Goal: Task Accomplishment & Management: Complete application form

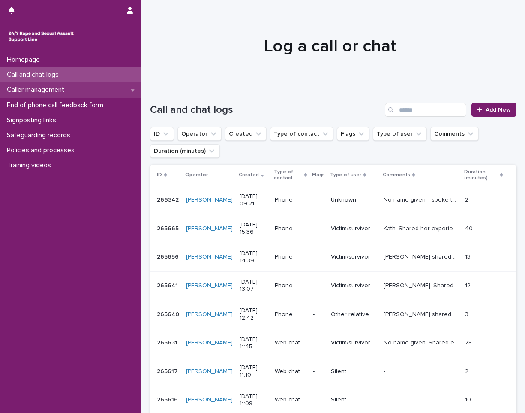
drag, startPoint x: 0, startPoint y: 0, endPoint x: 97, endPoint y: 84, distance: 128.5
click at [97, 84] on div "Caller management" at bounding box center [70, 89] width 141 height 15
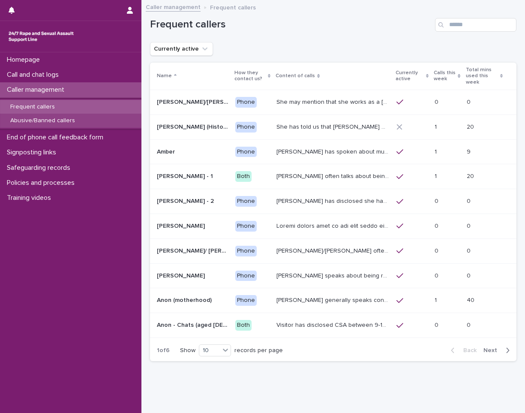
click at [92, 117] on div "Abusive/Banned callers" at bounding box center [70, 121] width 141 height 14
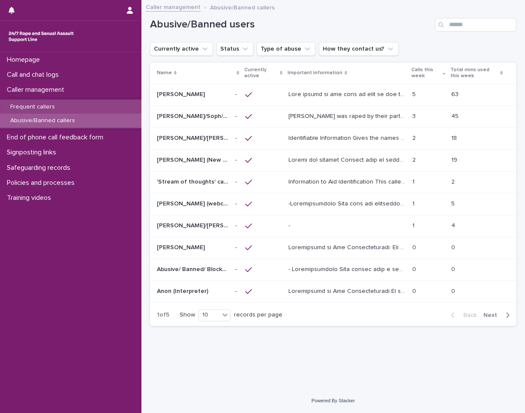
click at [103, 106] on div "Frequent callers" at bounding box center [70, 107] width 141 height 14
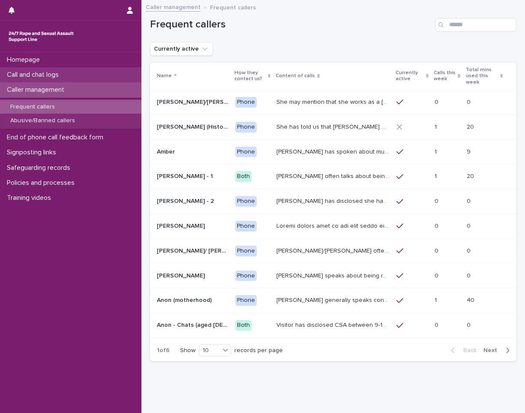
click at [113, 73] on div "Call and chat logs" at bounding box center [70, 74] width 141 height 15
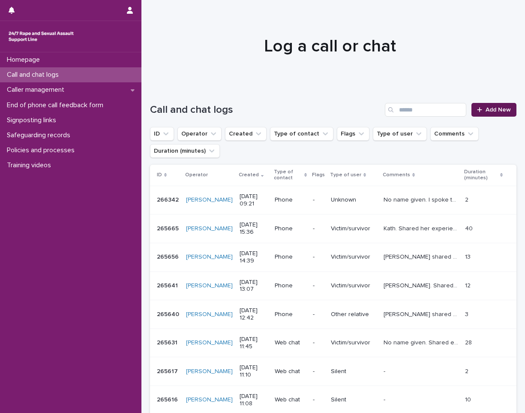
click at [486, 111] on span "Add New" at bounding box center [497, 110] width 25 height 6
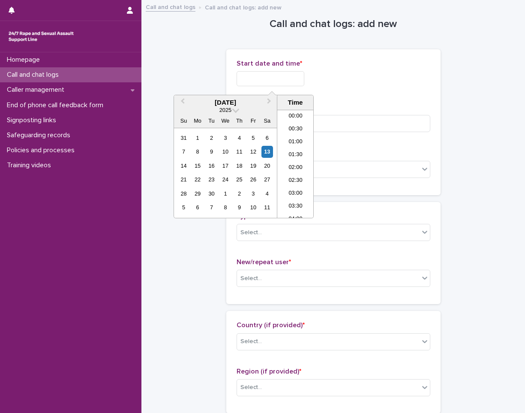
click at [277, 85] on input "text" at bounding box center [271, 78] width 68 height 15
click at [298, 162] on li "10:00" at bounding box center [295, 163] width 36 height 13
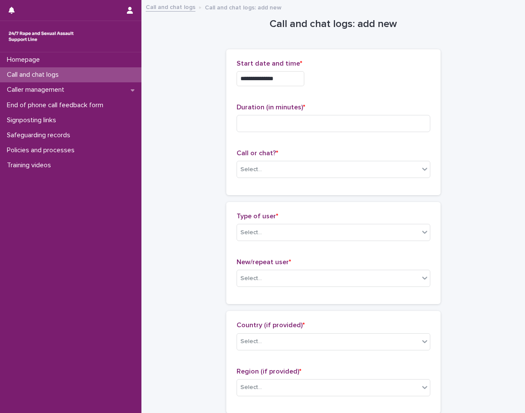
click at [295, 82] on input "**********" at bounding box center [271, 78] width 68 height 15
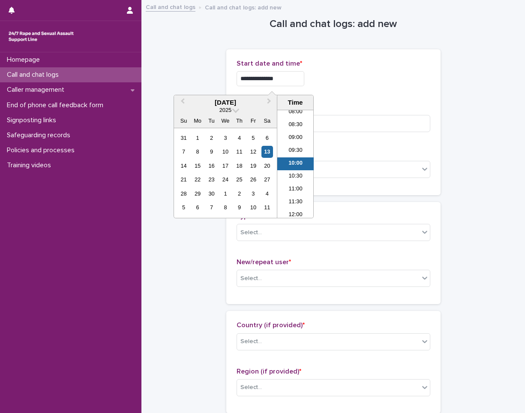
type input "**********"
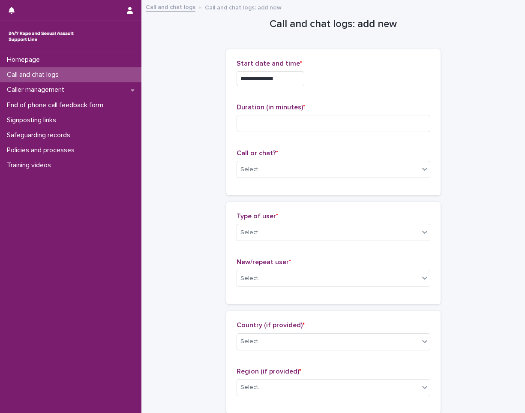
click at [357, 90] on div "**********" at bounding box center [334, 76] width 194 height 33
click at [285, 120] on input at bounding box center [334, 123] width 194 height 17
type input "*"
click at [283, 176] on div "Select..." at bounding box center [328, 169] width 182 height 14
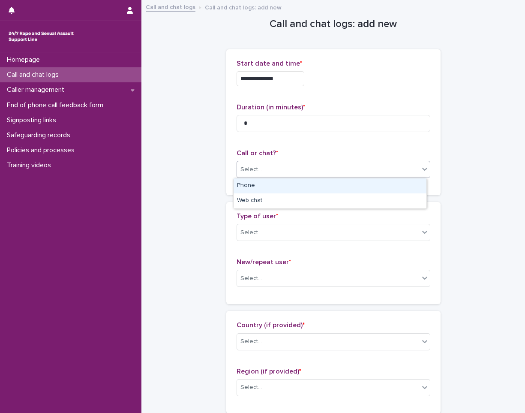
click at [269, 187] on div "Phone" at bounding box center [330, 185] width 193 height 15
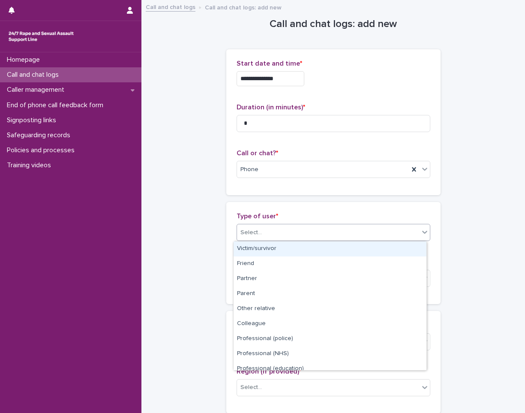
click at [269, 224] on div "Select..." at bounding box center [334, 232] width 194 height 17
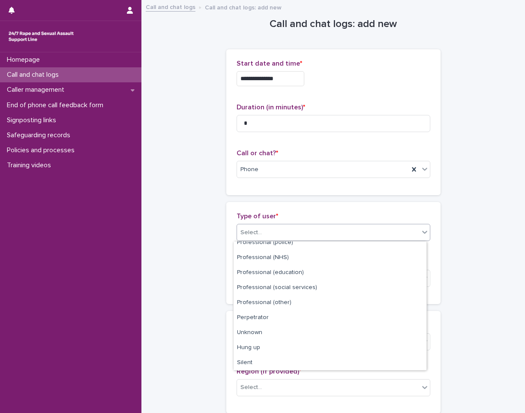
scroll to position [96, 0]
click at [271, 360] on div "Silent" at bounding box center [330, 362] width 193 height 15
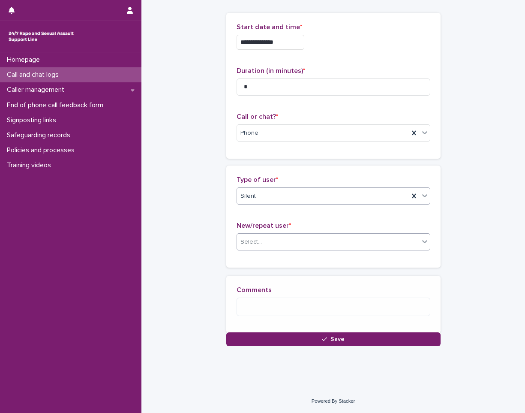
scroll to position [43, 0]
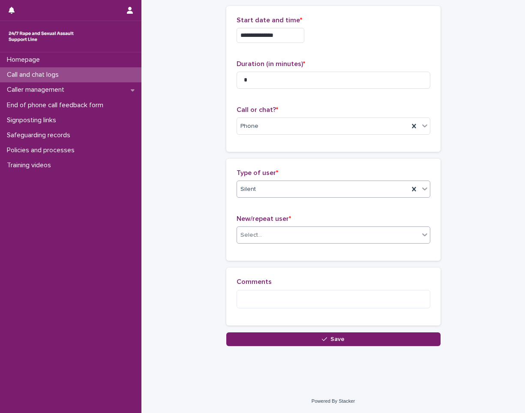
click at [285, 234] on div "Select..." at bounding box center [328, 235] width 182 height 14
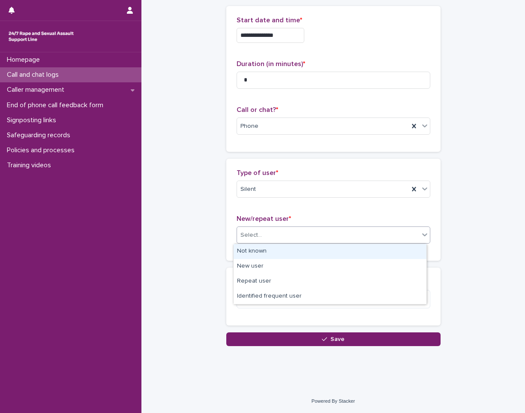
click at [287, 251] on div "Not known" at bounding box center [330, 251] width 193 height 15
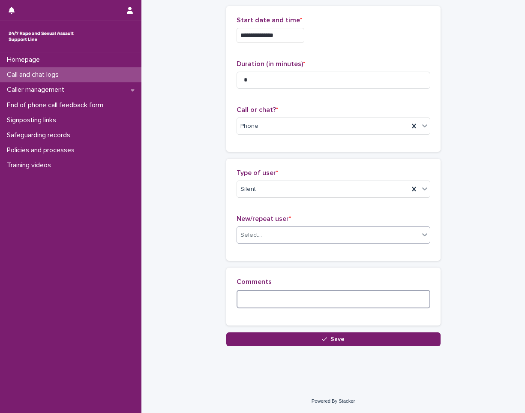
click at [298, 302] on textarea at bounding box center [334, 299] width 194 height 18
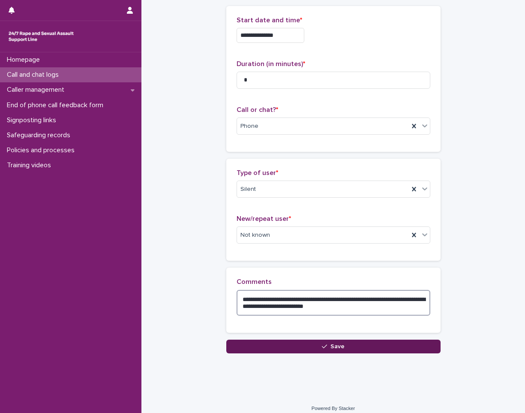
type textarea "**********"
click at [338, 342] on button "Save" at bounding box center [333, 346] width 214 height 14
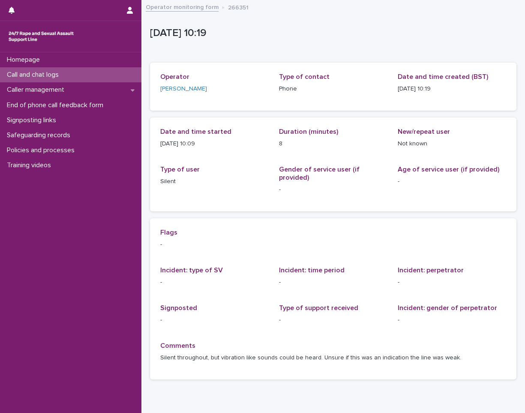
click at [78, 72] on div "Call and chat logs" at bounding box center [70, 74] width 141 height 15
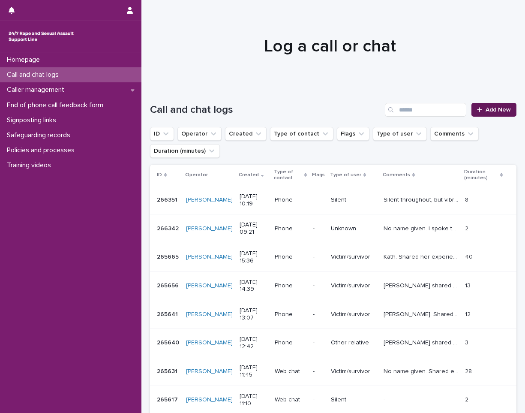
click at [497, 108] on span "Add New" at bounding box center [497, 110] width 25 height 6
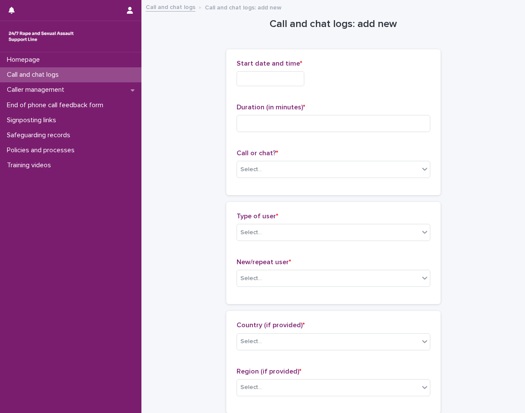
click at [277, 81] on input "text" at bounding box center [271, 78] width 68 height 15
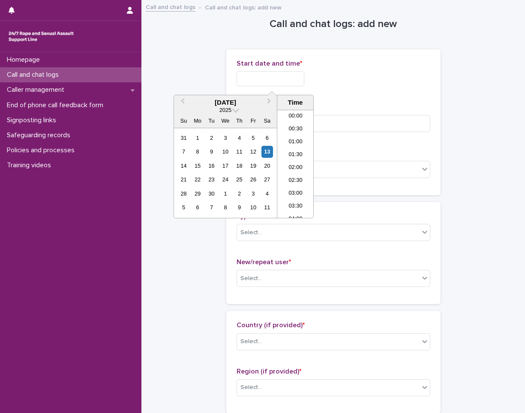
scroll to position [210, 0]
click at [294, 167] on li "10:00" at bounding box center [295, 163] width 36 height 13
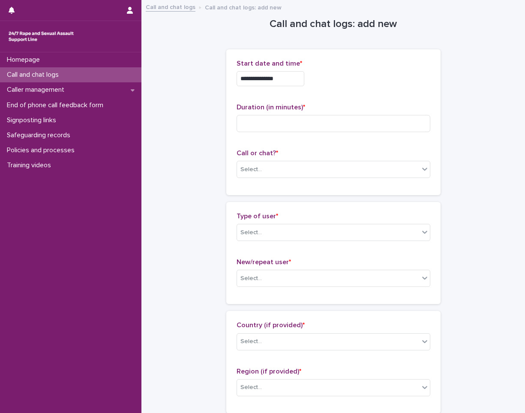
click at [294, 76] on input "**********" at bounding box center [271, 78] width 68 height 15
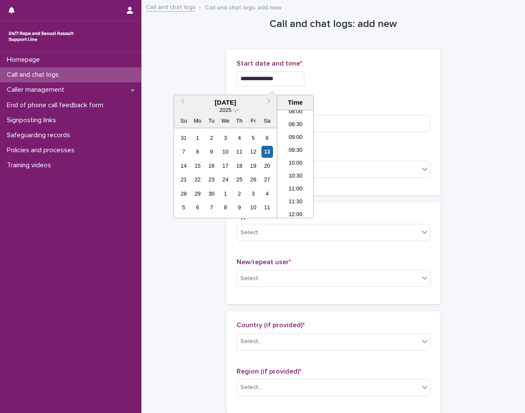
type input "**********"
drag, startPoint x: 338, startPoint y: 60, endPoint x: 325, endPoint y: 84, distance: 26.3
click at [338, 60] on p "Start date and time *" at bounding box center [334, 64] width 194 height 8
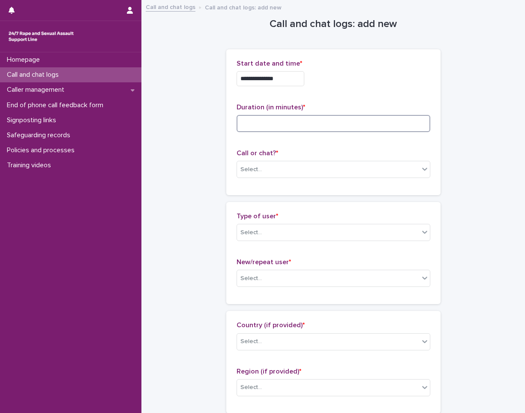
click at [294, 130] on input at bounding box center [334, 123] width 194 height 17
type input "*"
click at [291, 164] on div "Select..." at bounding box center [328, 169] width 182 height 14
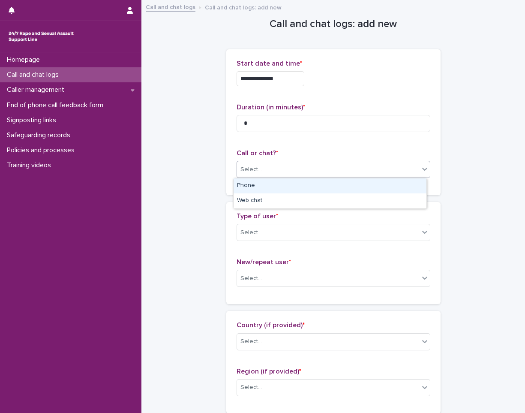
click at [280, 184] on div "Phone" at bounding box center [330, 185] width 193 height 15
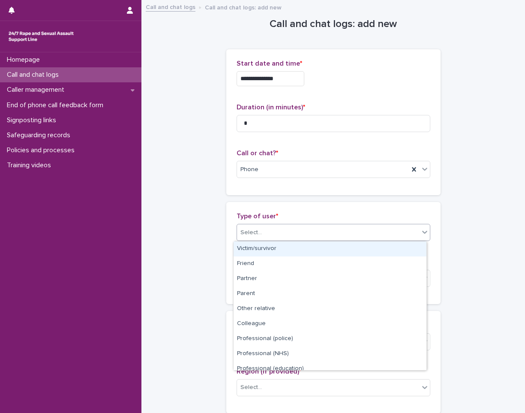
click at [282, 228] on div "Select..." at bounding box center [328, 232] width 182 height 14
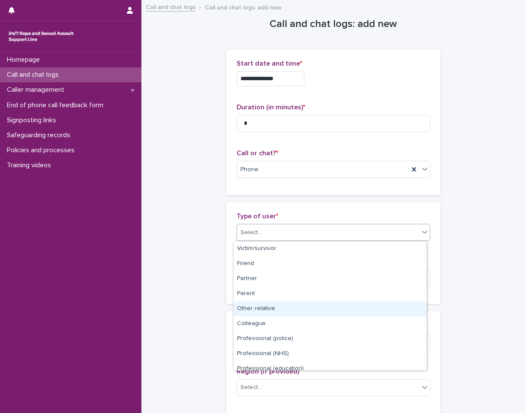
scroll to position [96, 0]
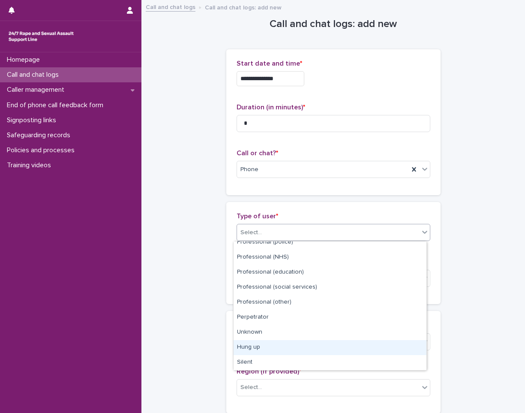
click at [276, 348] on div "Hung up" at bounding box center [330, 347] width 193 height 15
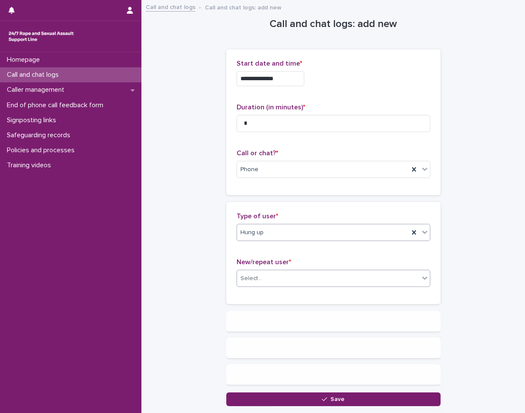
click at [304, 280] on div "Select..." at bounding box center [328, 278] width 182 height 14
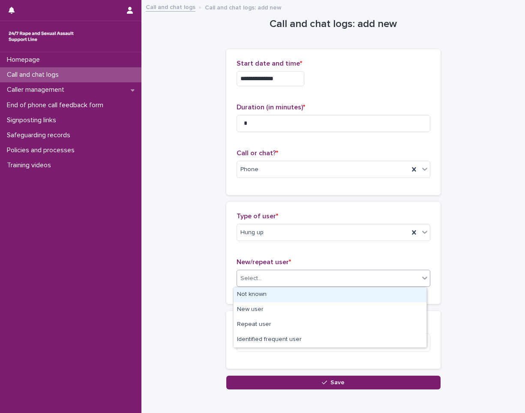
click at [299, 294] on div "Not known" at bounding box center [330, 294] width 193 height 15
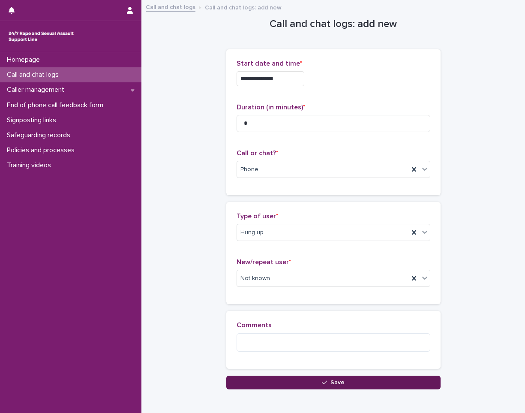
click at [325, 383] on div "button" at bounding box center [326, 382] width 9 height 6
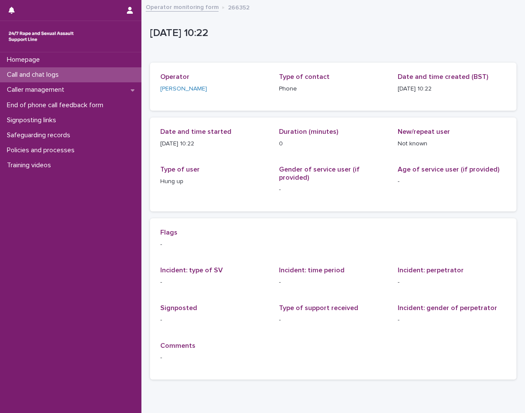
click at [103, 78] on div "Call and chat logs" at bounding box center [70, 74] width 141 height 15
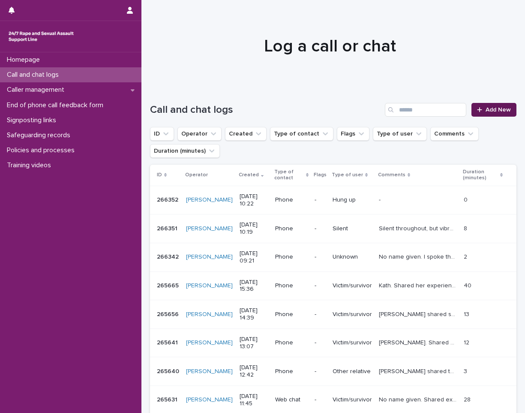
click at [497, 110] on span "Add New" at bounding box center [497, 110] width 25 height 6
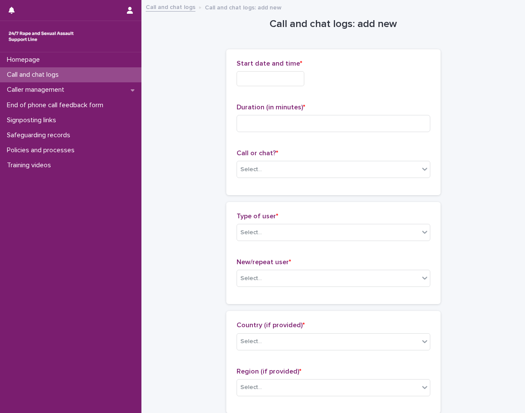
click at [282, 77] on input "text" at bounding box center [271, 78] width 68 height 15
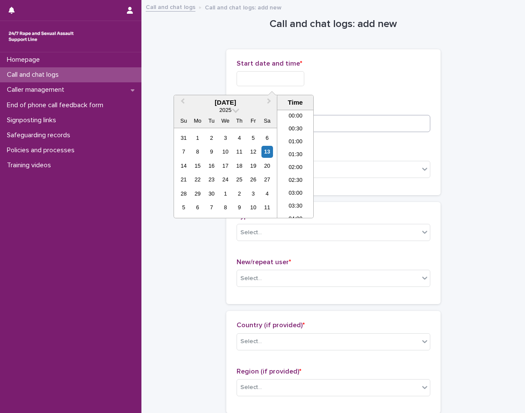
scroll to position [223, 0]
click at [298, 163] on li "10:30" at bounding box center [295, 163] width 36 height 13
click at [290, 78] on input "**********" at bounding box center [271, 78] width 68 height 15
type input "**********"
click at [328, 85] on div "**********" at bounding box center [334, 78] width 194 height 15
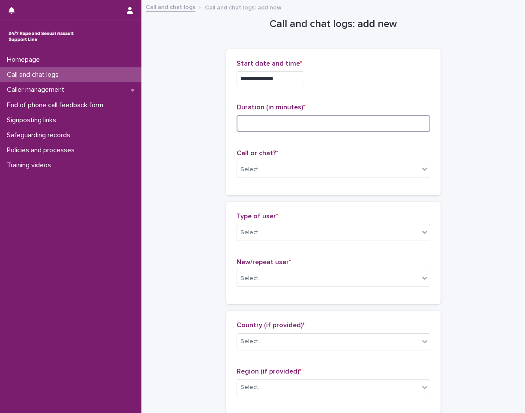
click at [282, 127] on input at bounding box center [334, 123] width 194 height 17
type input "*"
click at [280, 164] on div "Select..." at bounding box center [328, 169] width 182 height 14
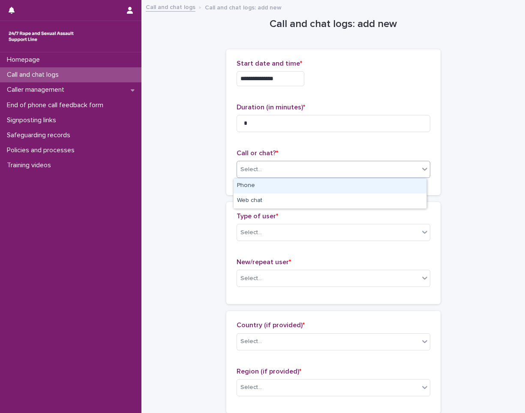
click at [265, 186] on div "Phone" at bounding box center [330, 185] width 193 height 15
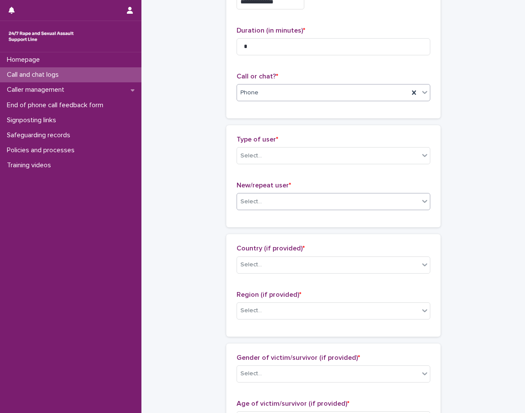
scroll to position [86, 0]
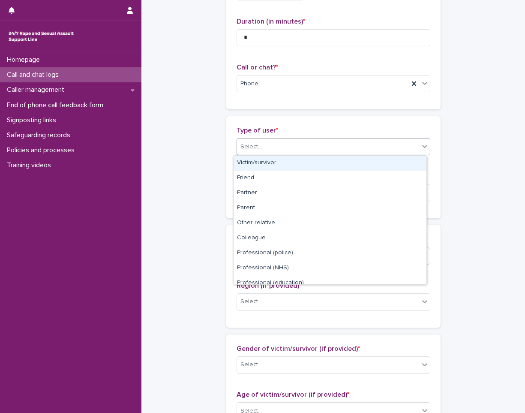
click at [275, 147] on div "Select..." at bounding box center [328, 147] width 182 height 14
click at [279, 165] on div "Victim/survivor" at bounding box center [330, 163] width 193 height 15
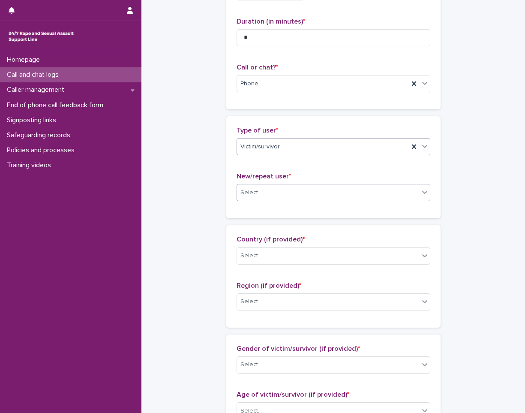
click at [279, 193] on div "Select..." at bounding box center [328, 193] width 182 height 14
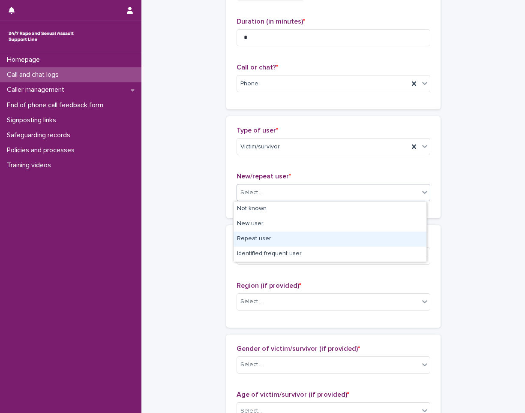
click at [274, 236] on div "Repeat user" at bounding box center [330, 238] width 193 height 15
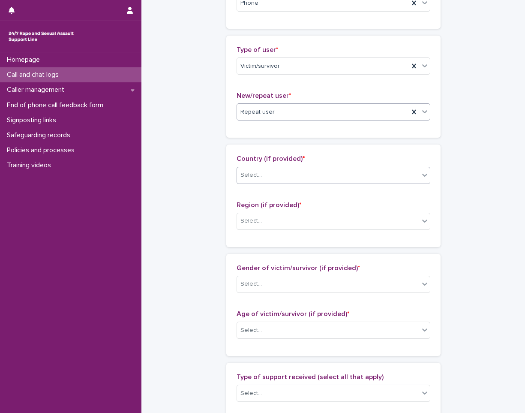
scroll to position [171, 0]
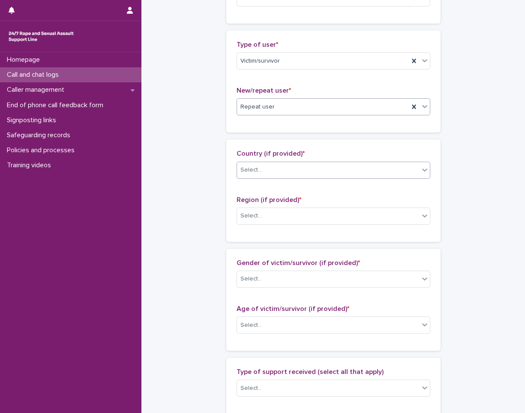
click at [288, 167] on div "Select..." at bounding box center [328, 170] width 182 height 14
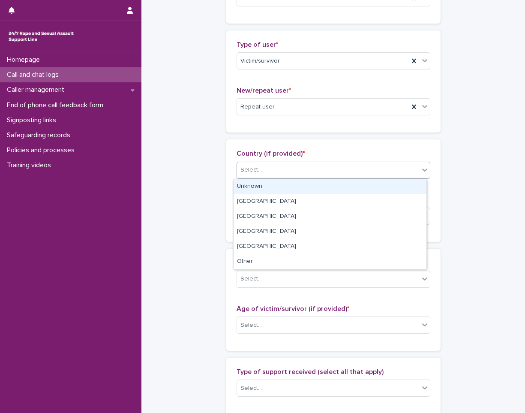
click at [279, 188] on div "Unknown" at bounding box center [330, 186] width 193 height 15
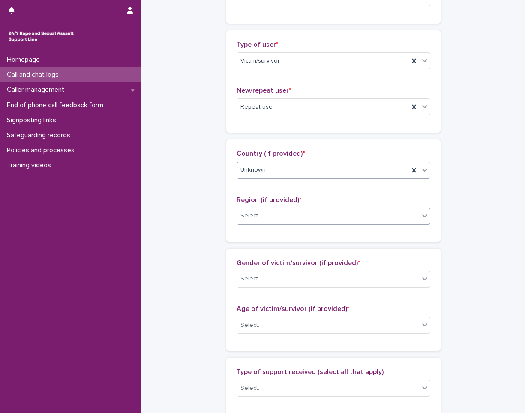
click at [273, 222] on div "Select..." at bounding box center [328, 216] width 182 height 14
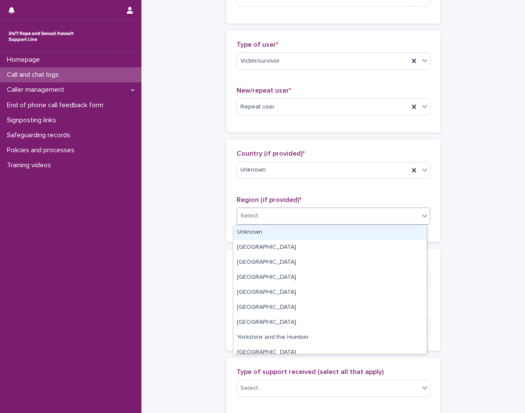
click at [270, 232] on div "Unknown" at bounding box center [330, 232] width 193 height 15
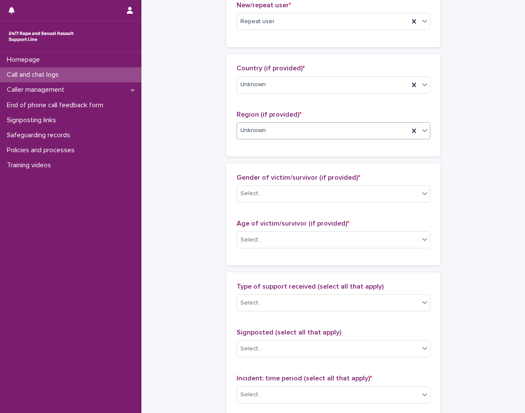
scroll to position [257, 0]
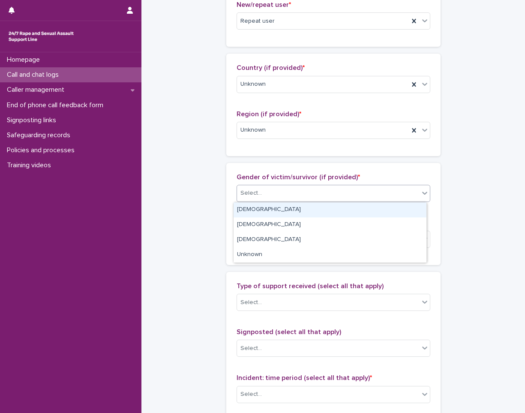
click at [279, 191] on div "Select..." at bounding box center [328, 193] width 182 height 14
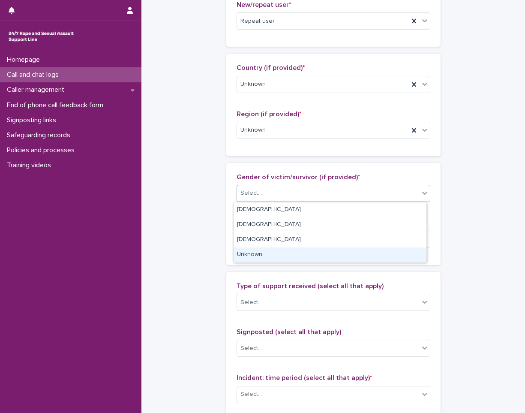
click at [267, 252] on div "Unknown" at bounding box center [330, 254] width 193 height 15
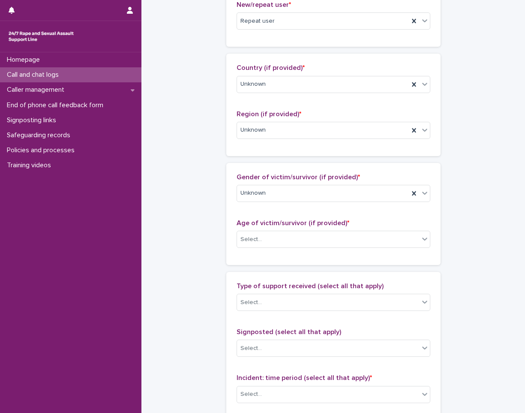
click at [271, 227] on p "Age of victim/survivor (if provided) *" at bounding box center [334, 223] width 194 height 8
click at [271, 228] on div "Age of victim/survivor (if provided) * Select..." at bounding box center [334, 237] width 194 height 36
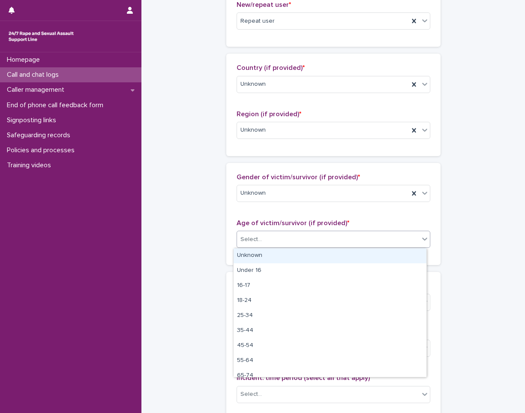
drag, startPoint x: 271, startPoint y: 228, endPoint x: 271, endPoint y: 235, distance: 6.9
click at [271, 235] on div "Select..." at bounding box center [328, 239] width 182 height 14
click at [266, 255] on div "Unknown" at bounding box center [330, 255] width 193 height 15
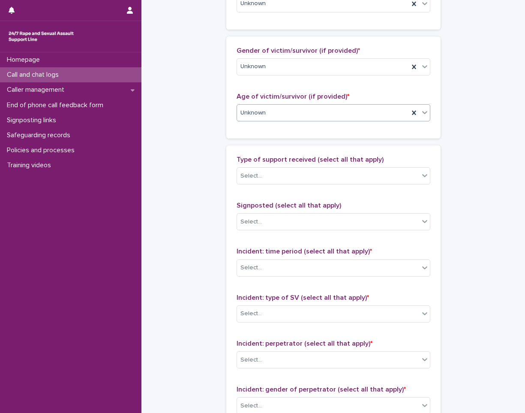
scroll to position [386, 0]
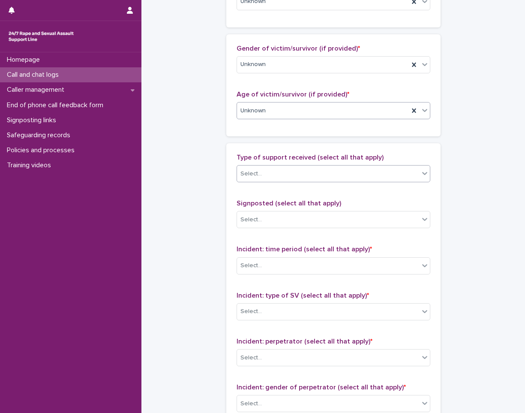
click at [286, 180] on div "Select..." at bounding box center [328, 174] width 182 height 14
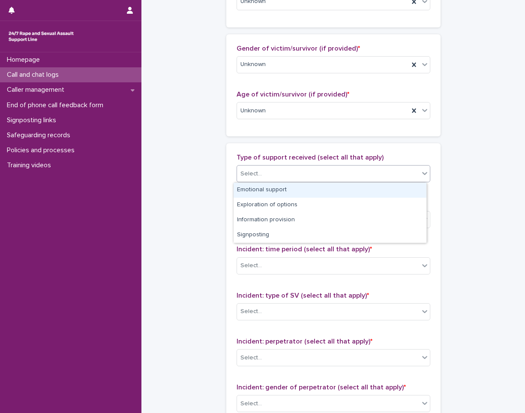
click at [300, 186] on div "Emotional support" at bounding box center [330, 190] width 193 height 15
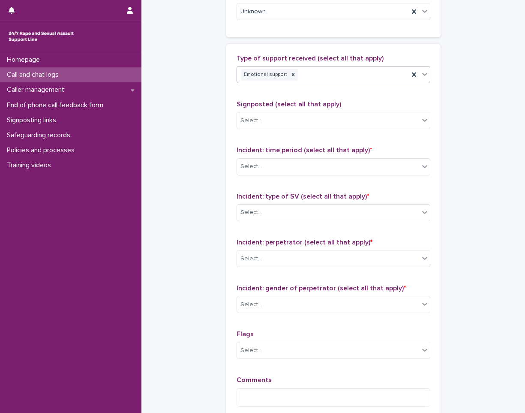
scroll to position [514, 0]
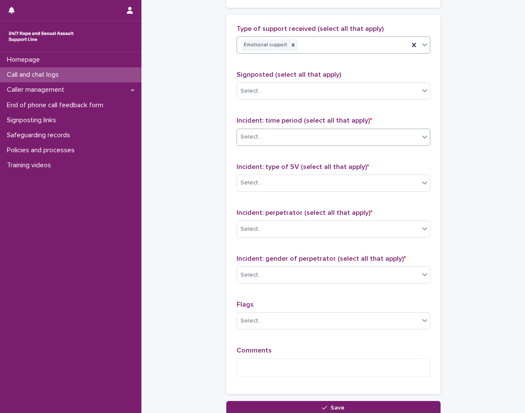
click at [288, 142] on div "Select..." at bounding box center [328, 137] width 182 height 14
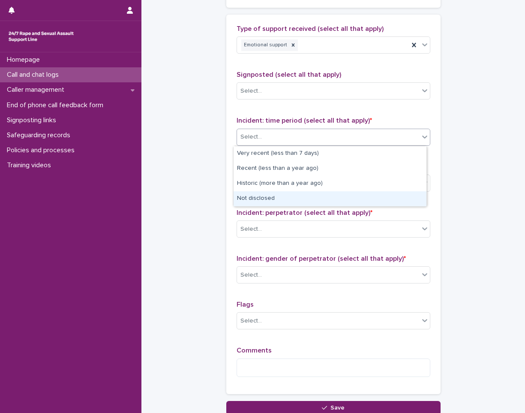
click at [283, 201] on div "Not disclosed" at bounding box center [330, 198] width 193 height 15
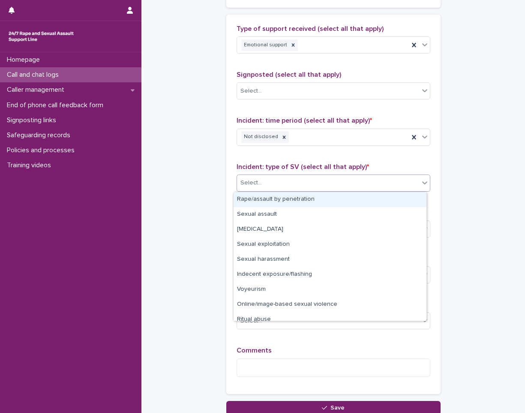
click at [280, 187] on div "Select..." at bounding box center [328, 183] width 182 height 14
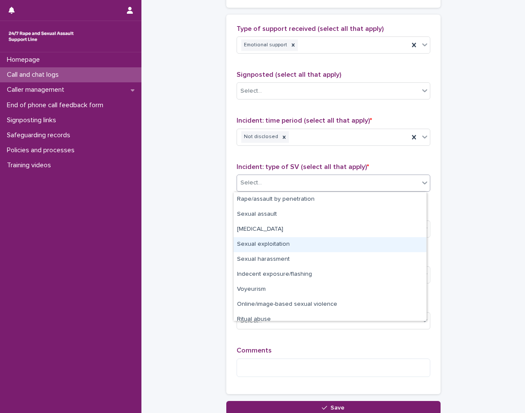
scroll to position [21, 0]
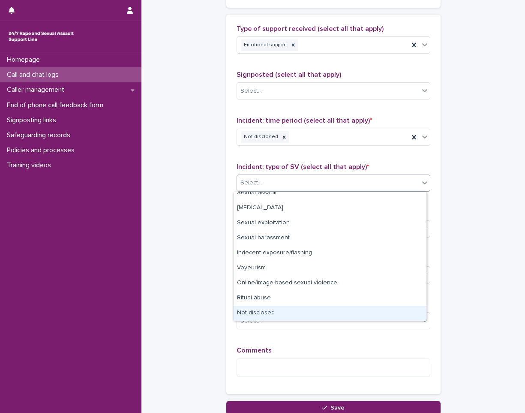
click at [284, 309] on div "Not disclosed" at bounding box center [330, 313] width 193 height 15
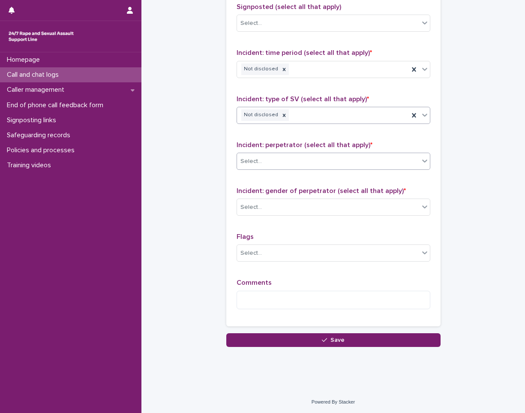
scroll to position [583, 0]
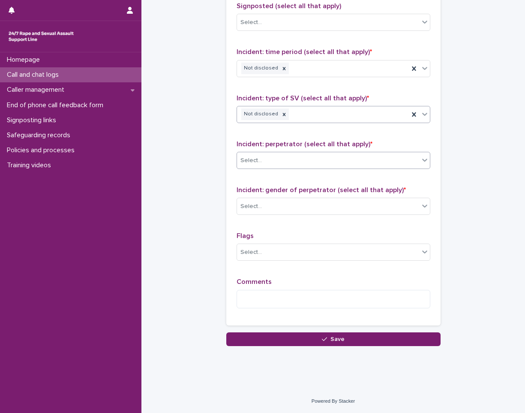
click at [262, 159] on div "Select..." at bounding box center [328, 160] width 182 height 14
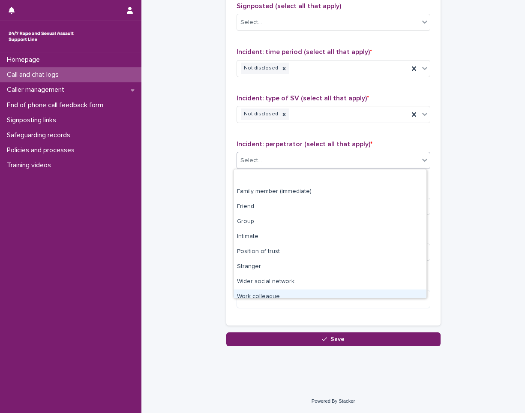
scroll to position [36, 0]
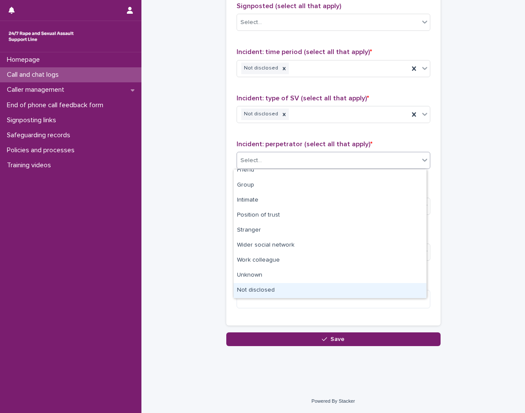
click at [292, 295] on div "Not disclosed" at bounding box center [330, 290] width 193 height 15
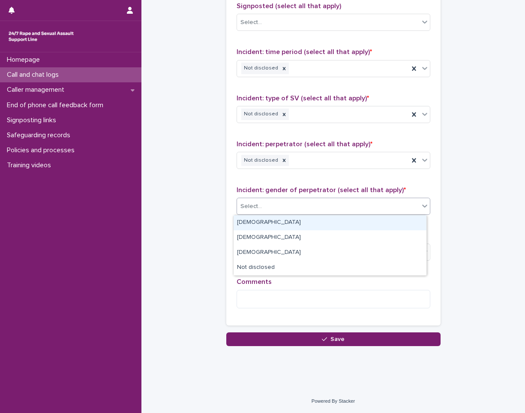
click at [296, 203] on div "Select..." at bounding box center [328, 206] width 182 height 14
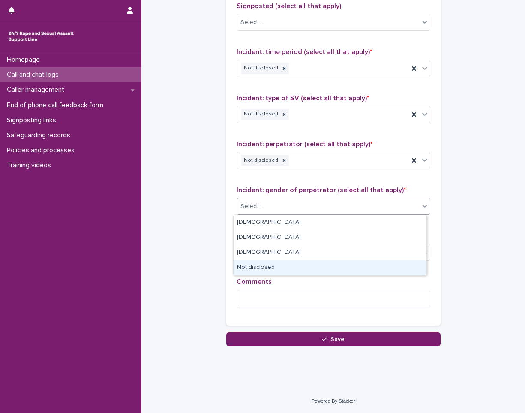
click at [279, 267] on div "Not disclosed" at bounding box center [330, 267] width 193 height 15
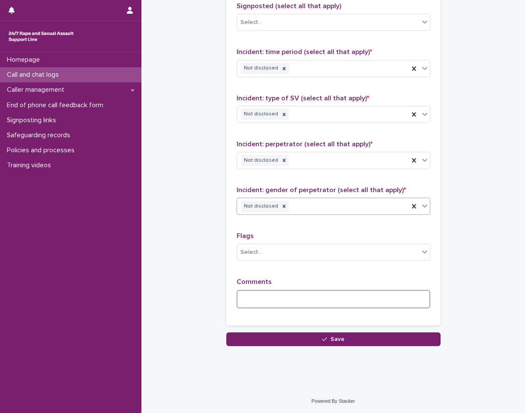
click at [291, 306] on textarea at bounding box center [334, 299] width 194 height 18
click at [310, 299] on textarea "**********" at bounding box center [334, 299] width 194 height 18
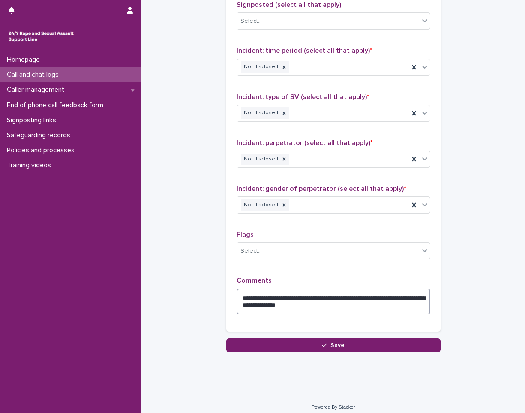
scroll to position [590, 0]
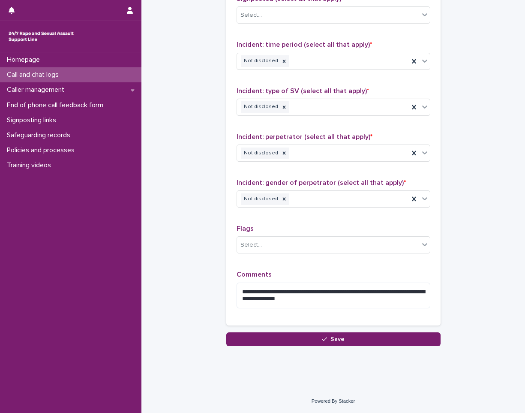
click at [330, 317] on div "**********" at bounding box center [333, 132] width 214 height 387
click at [325, 268] on div "**********" at bounding box center [334, 132] width 194 height 366
click at [355, 292] on textarea "**********" at bounding box center [334, 295] width 194 height 26
click at [345, 291] on textarea "**********" at bounding box center [334, 295] width 194 height 26
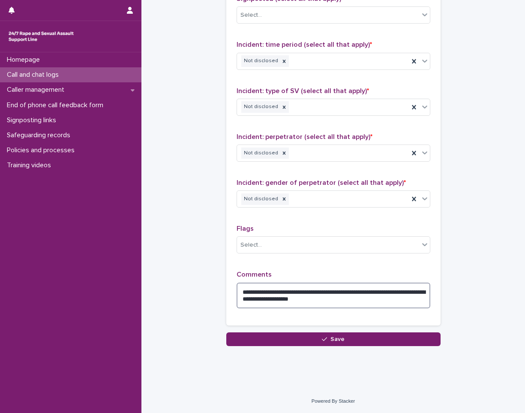
click at [388, 301] on textarea "**********" at bounding box center [334, 295] width 194 height 26
type textarea "**********"
click at [365, 317] on div "**********" at bounding box center [333, 132] width 214 height 387
click at [298, 320] on div "**********" at bounding box center [333, 132] width 214 height 387
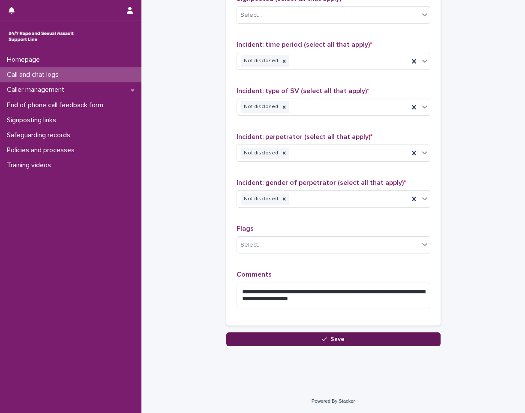
click at [330, 337] on span "Save" at bounding box center [337, 339] width 14 height 6
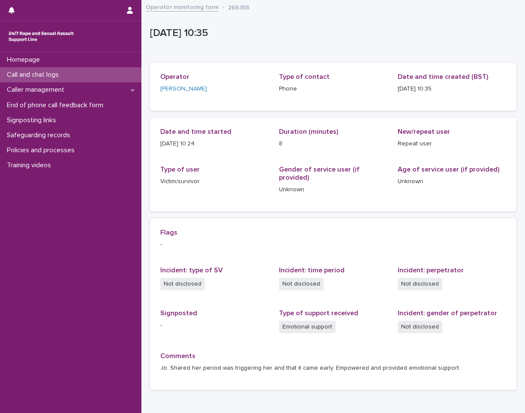
click at [100, 79] on div "Call and chat logs" at bounding box center [70, 74] width 141 height 15
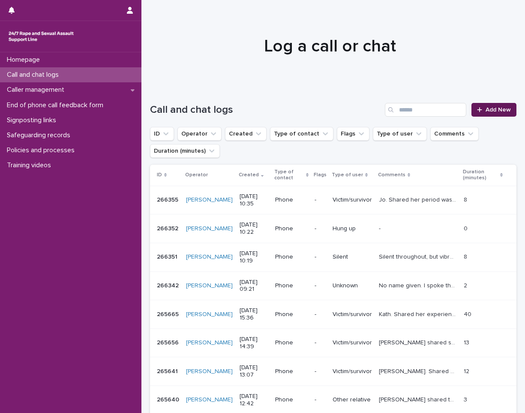
click at [485, 105] on link "Add New" at bounding box center [493, 110] width 45 height 14
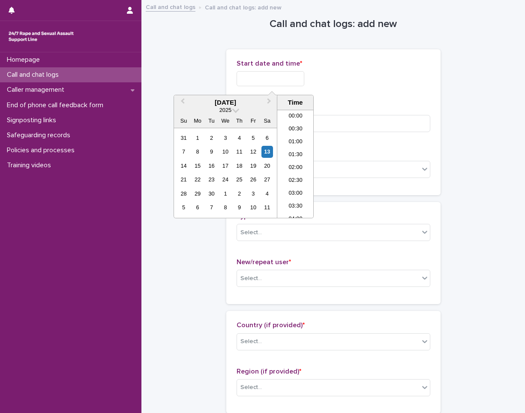
click at [268, 84] on input "text" at bounding box center [271, 78] width 68 height 15
click at [289, 161] on li "10:30" at bounding box center [295, 163] width 36 height 13
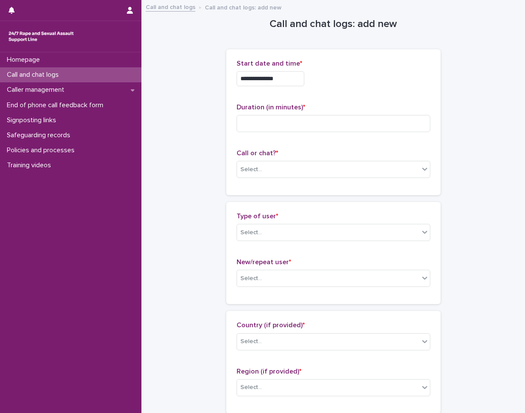
click at [298, 81] on input "**********" at bounding box center [271, 78] width 68 height 15
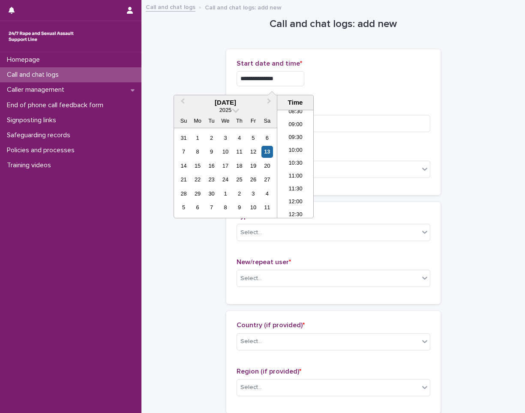
type input "**********"
click at [329, 75] on div "**********" at bounding box center [334, 78] width 194 height 15
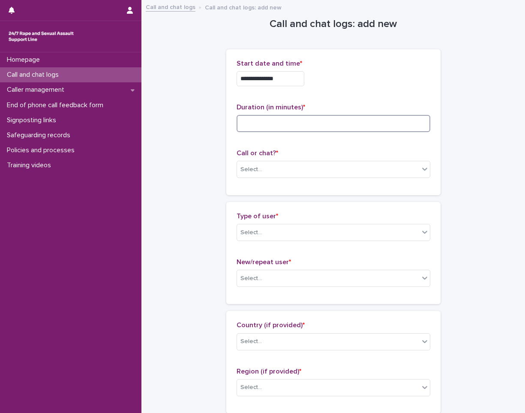
click at [314, 123] on input at bounding box center [334, 123] width 194 height 17
type input "*"
click at [302, 166] on div "Select..." at bounding box center [328, 169] width 182 height 14
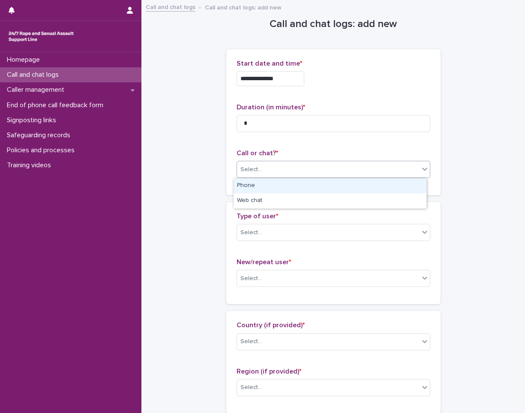
click at [283, 189] on div "Phone" at bounding box center [330, 185] width 193 height 15
click at [283, 189] on div "**********" at bounding box center [333, 122] width 214 height 146
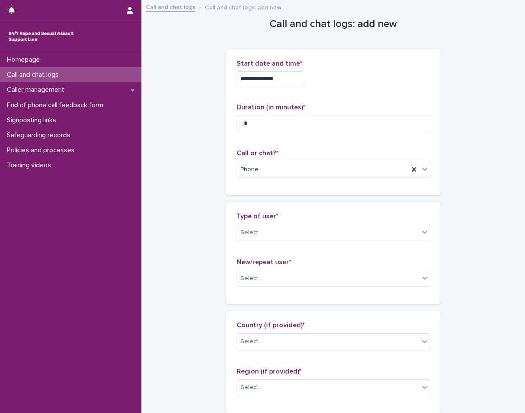
drag, startPoint x: 283, startPoint y: 189, endPoint x: 343, endPoint y: 213, distance: 64.6
click at [343, 213] on p "Type of user *" at bounding box center [334, 216] width 194 height 8
click at [288, 227] on div "Select..." at bounding box center [328, 232] width 182 height 14
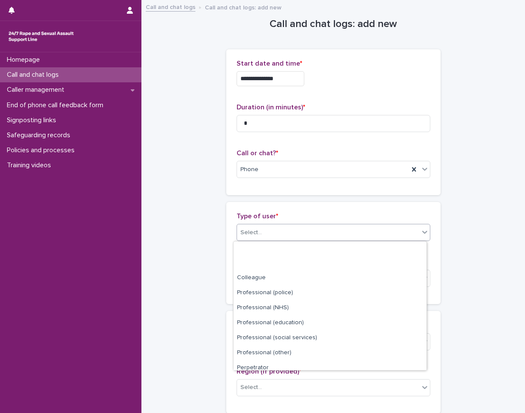
scroll to position [96, 0]
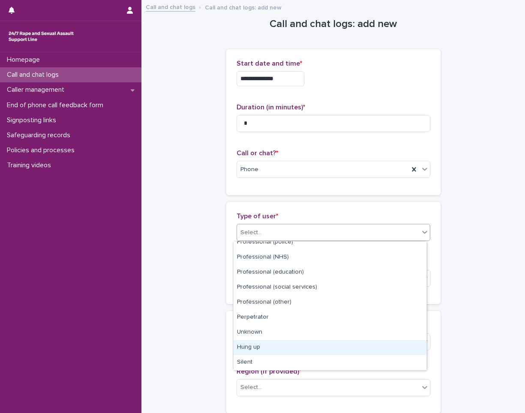
click at [278, 348] on div "Hung up" at bounding box center [330, 347] width 193 height 15
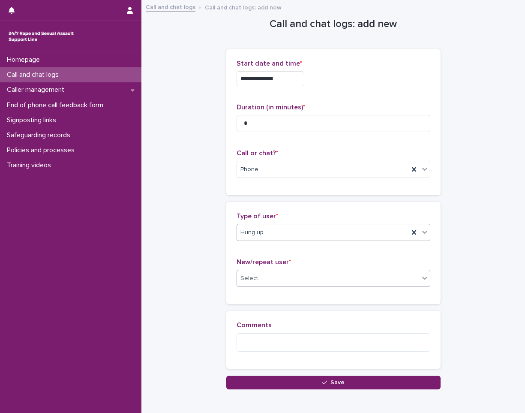
click at [304, 282] on div "Select..." at bounding box center [328, 278] width 182 height 14
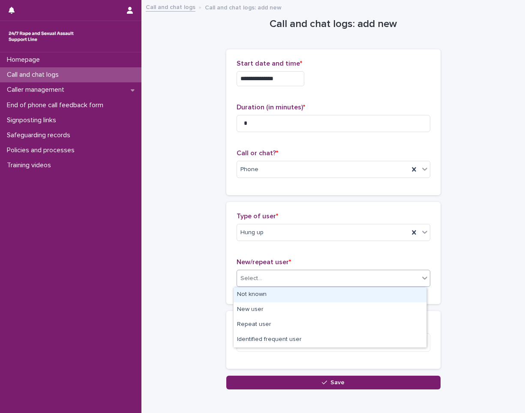
click at [293, 298] on div "Not known" at bounding box center [330, 294] width 193 height 15
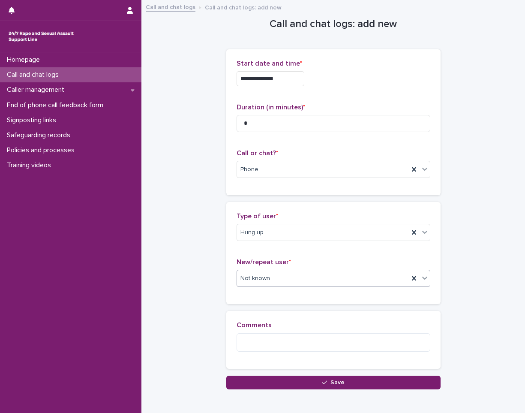
click at [306, 252] on div "Type of user * Hung up New/repeat user * option Not known, selected. 0 results …" at bounding box center [334, 252] width 194 height 81
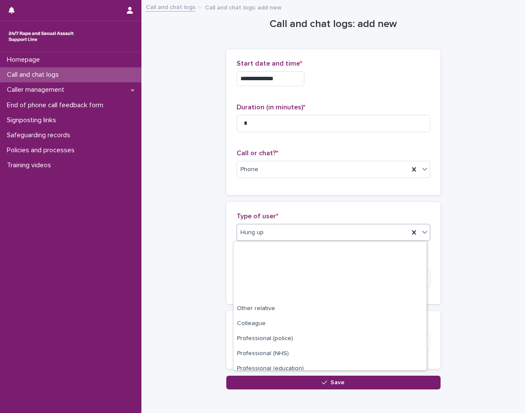
click at [319, 233] on div "Hung up" at bounding box center [323, 232] width 172 height 14
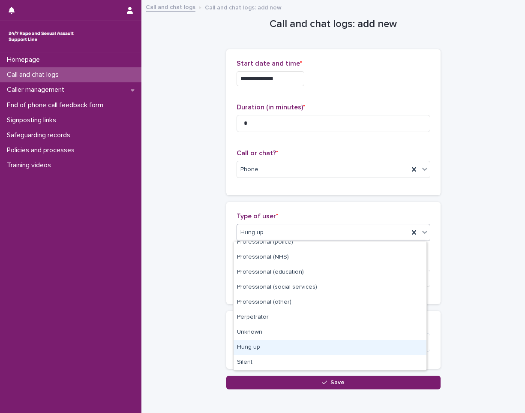
click at [282, 347] on div "Hung up" at bounding box center [330, 347] width 193 height 15
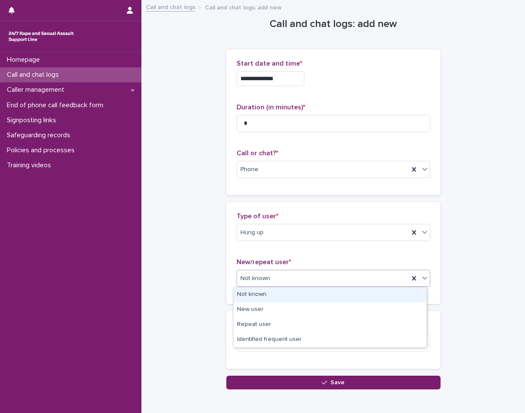
click at [298, 312] on body "**********" at bounding box center [262, 206] width 525 height 413
click at [291, 296] on div "Not known" at bounding box center [330, 294] width 193 height 15
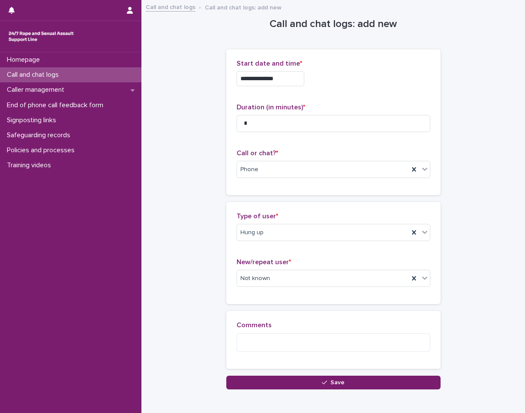
click at [315, 315] on div "Comments" at bounding box center [333, 339] width 214 height 57
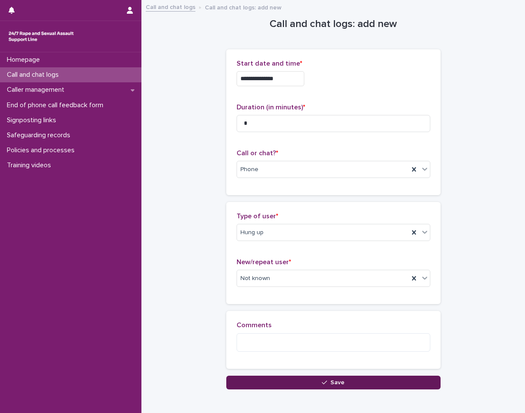
click at [341, 384] on button "Save" at bounding box center [333, 382] width 214 height 14
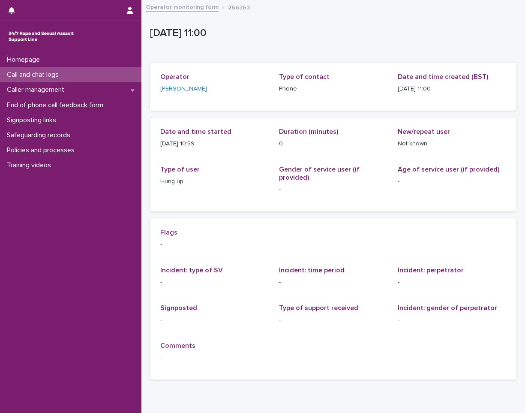
click at [92, 75] on div "Call and chat logs" at bounding box center [70, 74] width 141 height 15
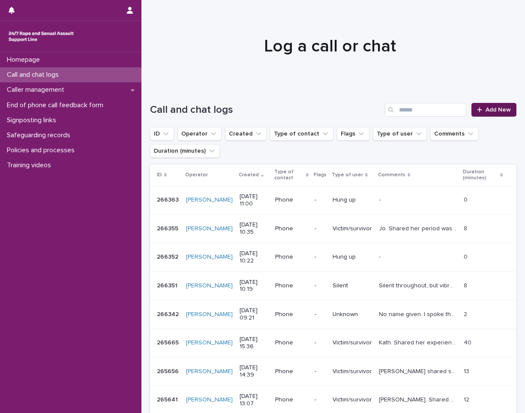
click at [489, 109] on span "Add New" at bounding box center [497, 110] width 25 height 6
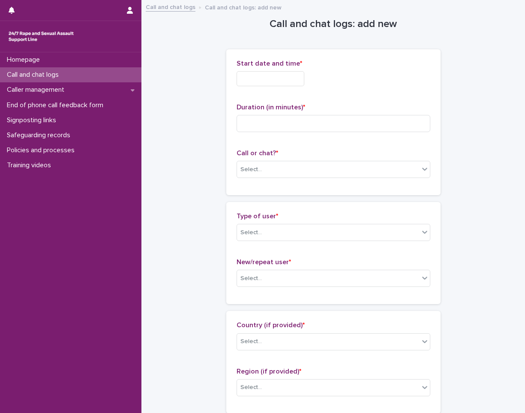
click at [304, 79] on input "text" at bounding box center [271, 78] width 68 height 15
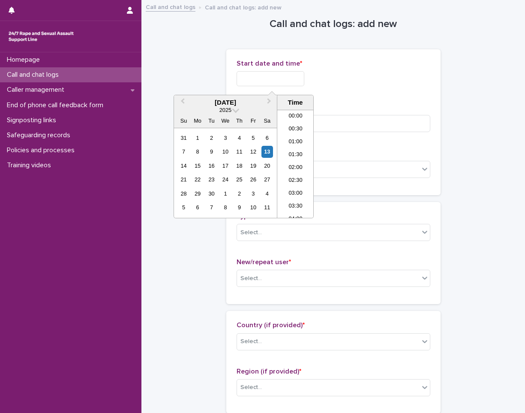
scroll to position [236, 0]
click at [294, 161] on li "11:00" at bounding box center [295, 163] width 36 height 13
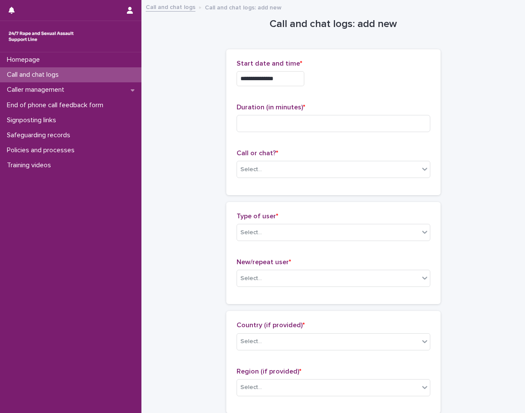
click at [297, 81] on input "**********" at bounding box center [271, 78] width 68 height 15
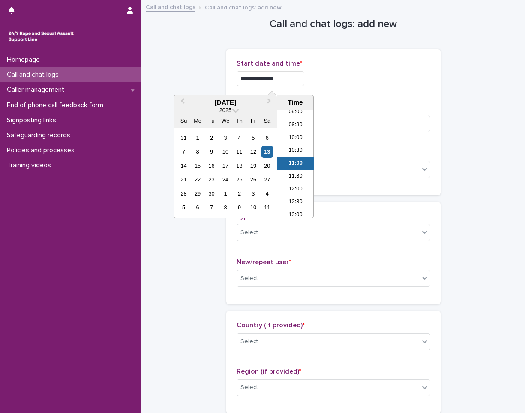
type input "**********"
click at [336, 93] on div "**********" at bounding box center [334, 122] width 194 height 125
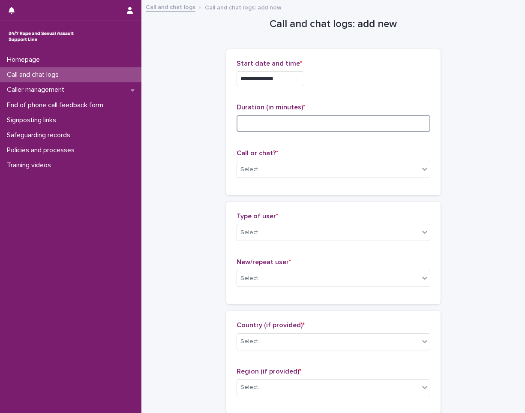
click at [306, 124] on input at bounding box center [334, 123] width 194 height 17
type input "*"
click at [297, 168] on div "Select..." at bounding box center [328, 169] width 182 height 14
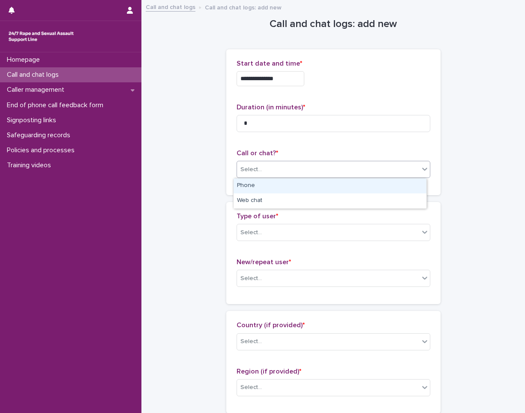
click at [282, 187] on div "Phone" at bounding box center [330, 185] width 193 height 15
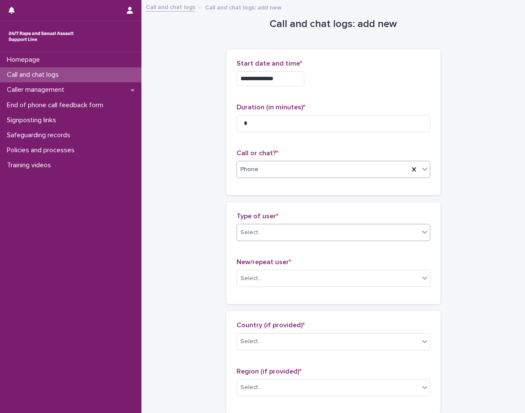
click at [293, 235] on div "Select..." at bounding box center [328, 232] width 182 height 14
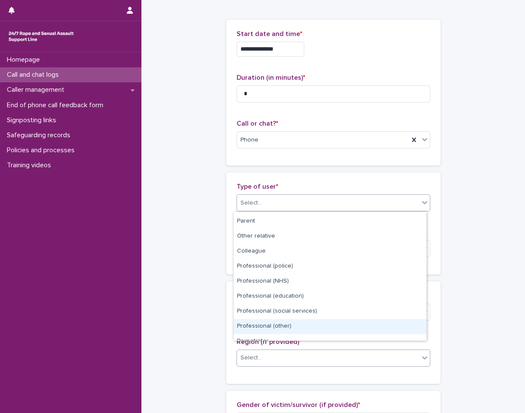
scroll to position [43, 0]
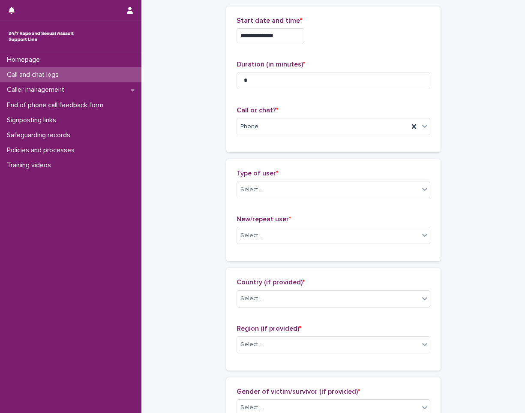
drag, startPoint x: 294, startPoint y: 175, endPoint x: 280, endPoint y: 179, distance: 14.2
click at [295, 171] on p "Type of user *" at bounding box center [334, 173] width 194 height 8
click at [286, 188] on div "Select..." at bounding box center [328, 190] width 182 height 14
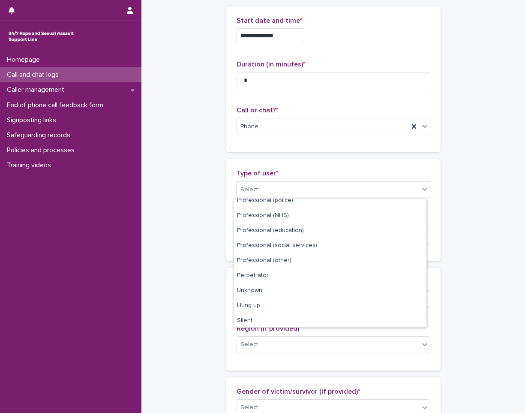
scroll to position [96, 0]
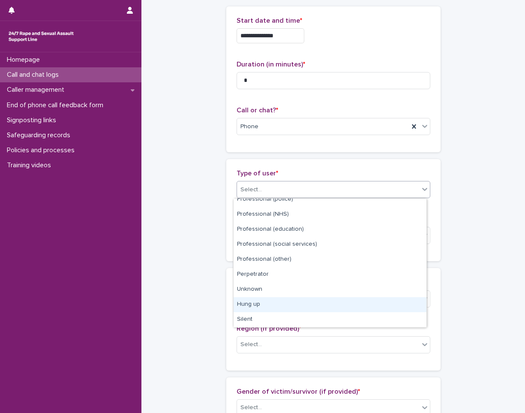
click at [279, 309] on div "Hung up" at bounding box center [330, 304] width 193 height 15
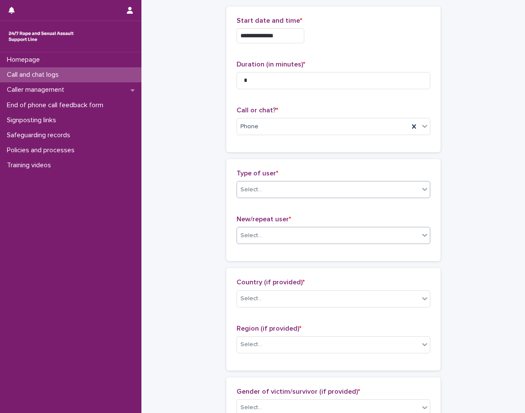
click at [277, 230] on div "Select..." at bounding box center [328, 235] width 182 height 14
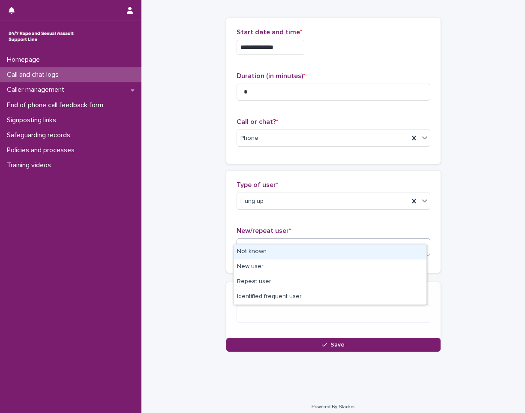
scroll to position [34, 0]
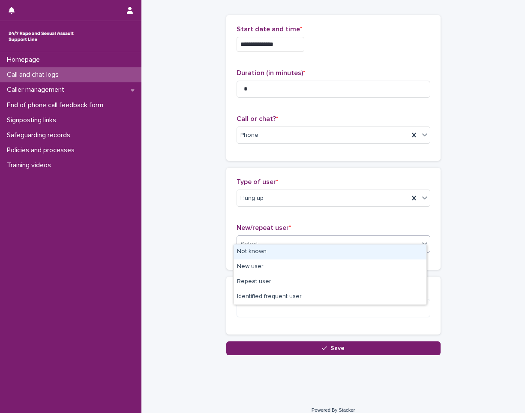
click at [282, 254] on div "Not known" at bounding box center [330, 251] width 193 height 15
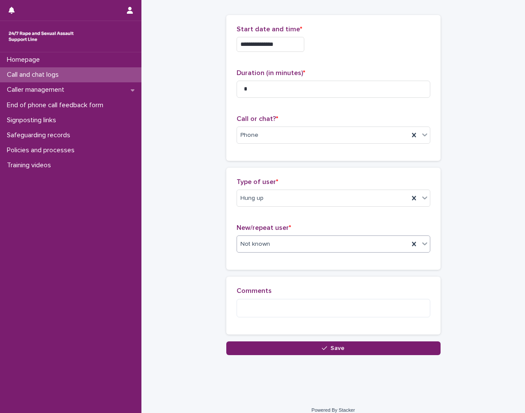
click at [373, 373] on div "**********" at bounding box center [333, 172] width 375 height 410
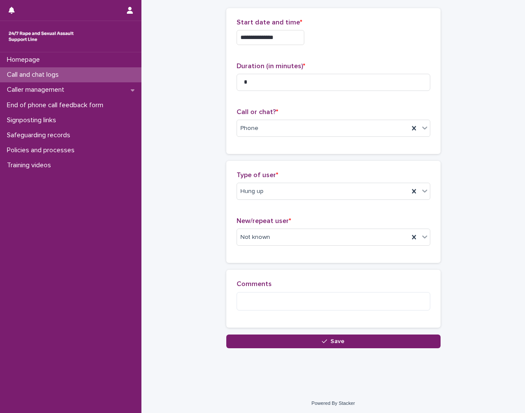
scroll to position [43, 0]
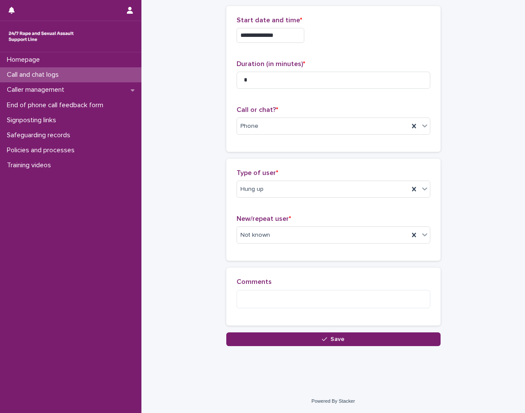
click at [336, 342] on button "Save" at bounding box center [333, 339] width 214 height 14
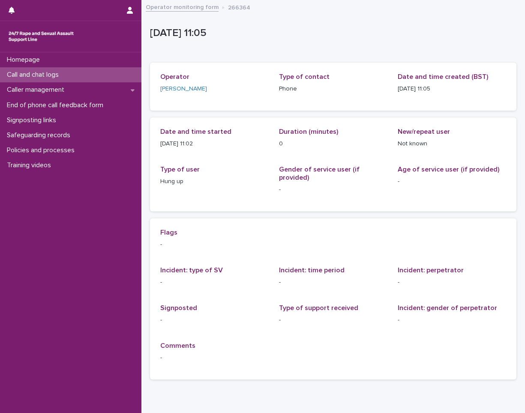
click at [105, 73] on div "Call and chat logs" at bounding box center [70, 74] width 141 height 15
